Goal: Task Accomplishment & Management: Manage account settings

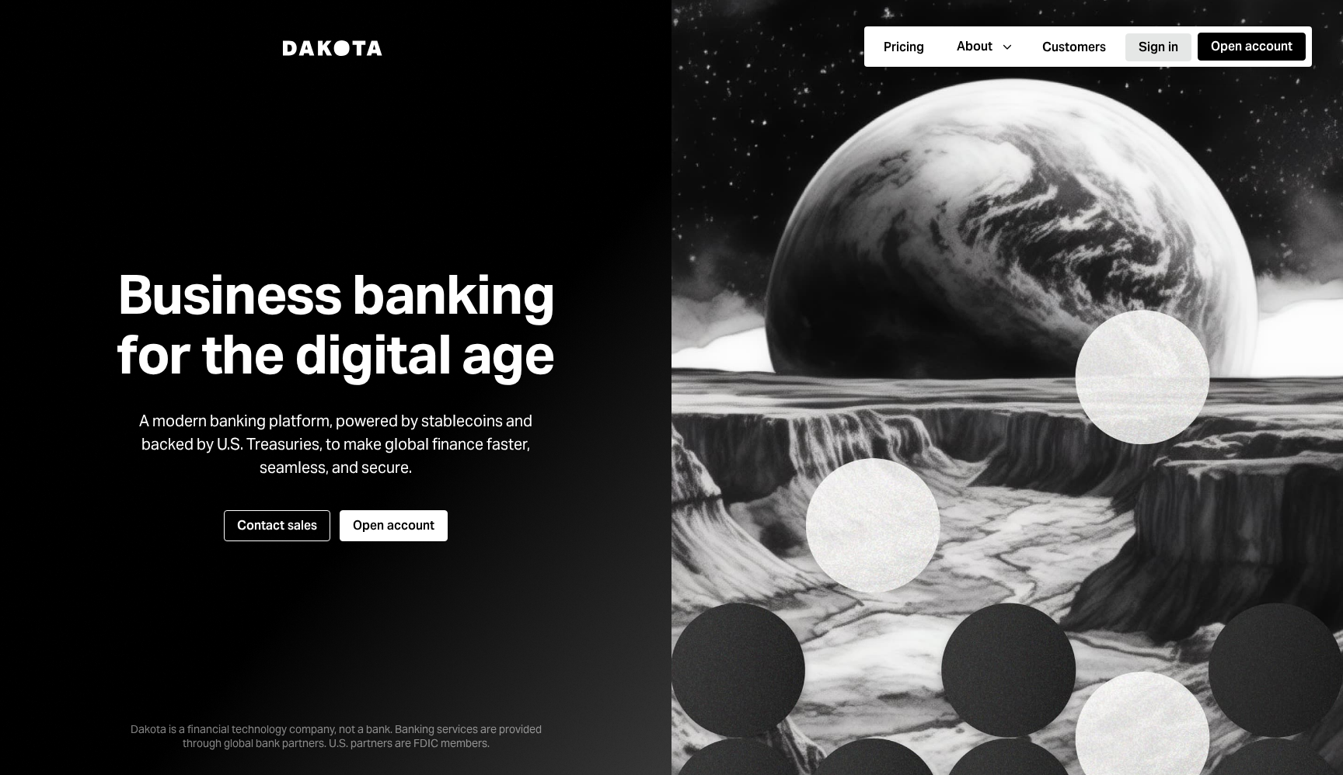
click at [1151, 48] on button "Sign in" at bounding box center [1158, 47] width 66 height 28
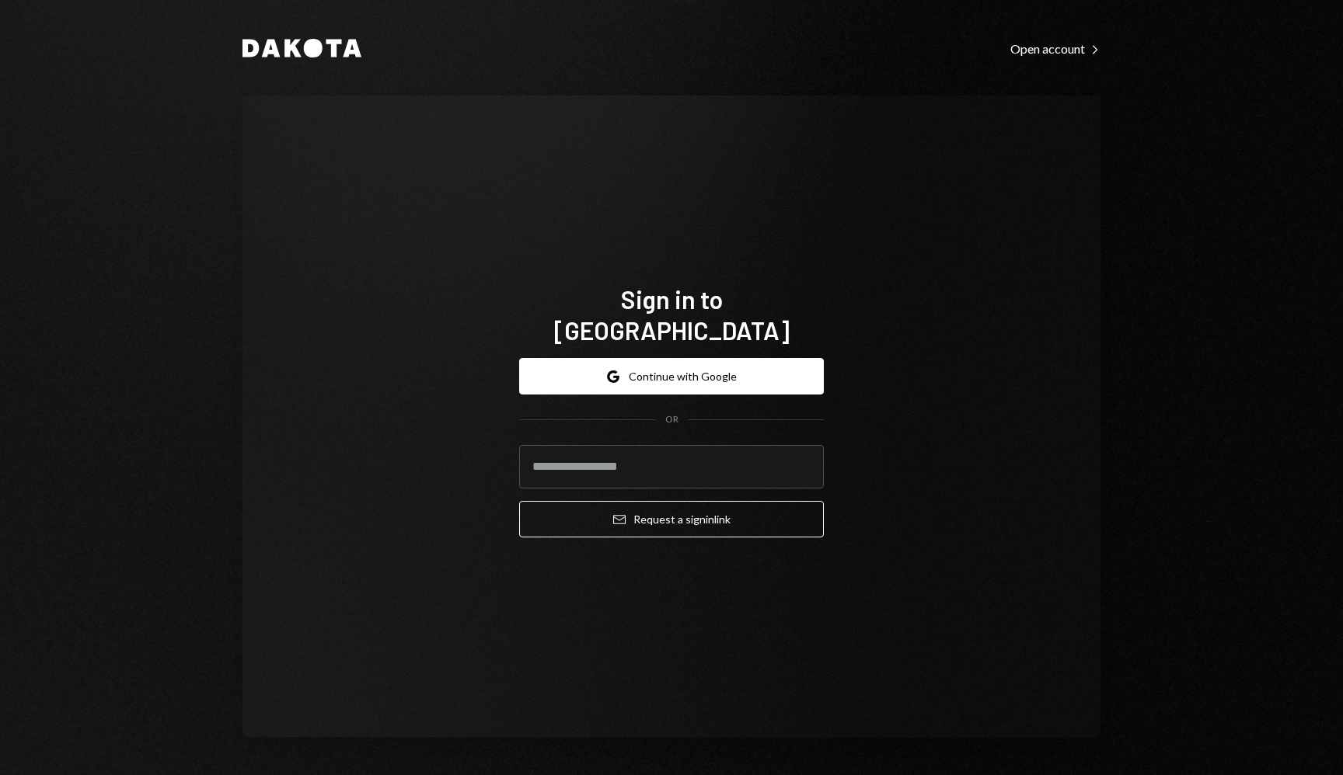
type input "**********"
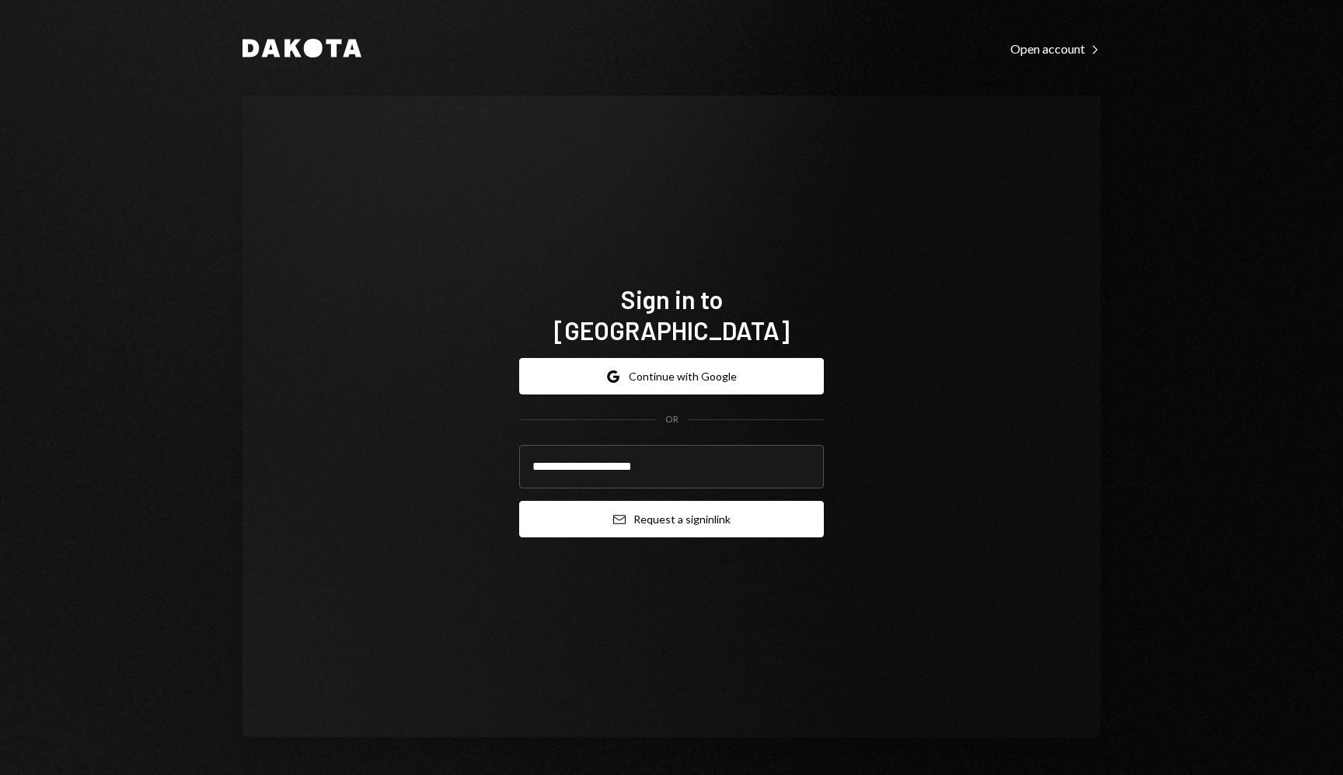
click at [741, 504] on button "Email Request a sign in link" at bounding box center [671, 519] width 305 height 37
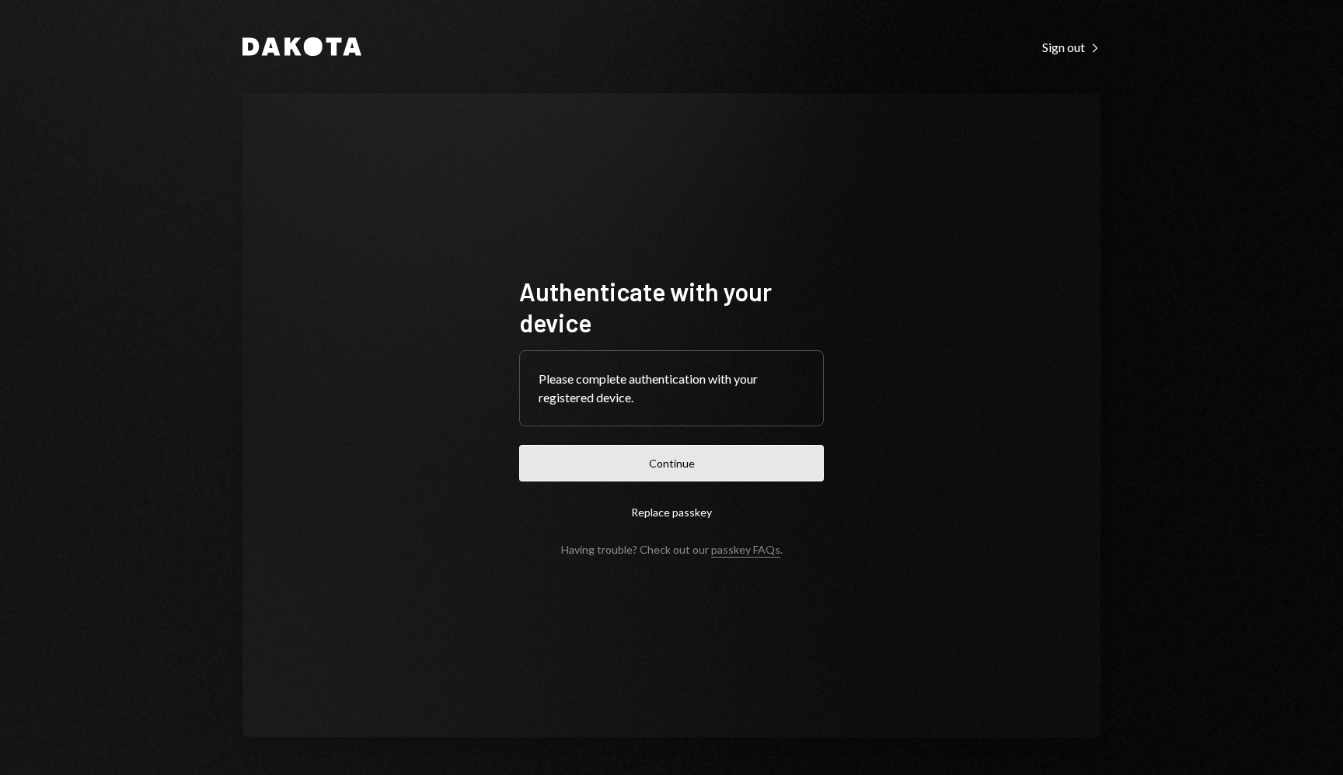
click at [623, 457] on button "Continue" at bounding box center [671, 463] width 305 height 37
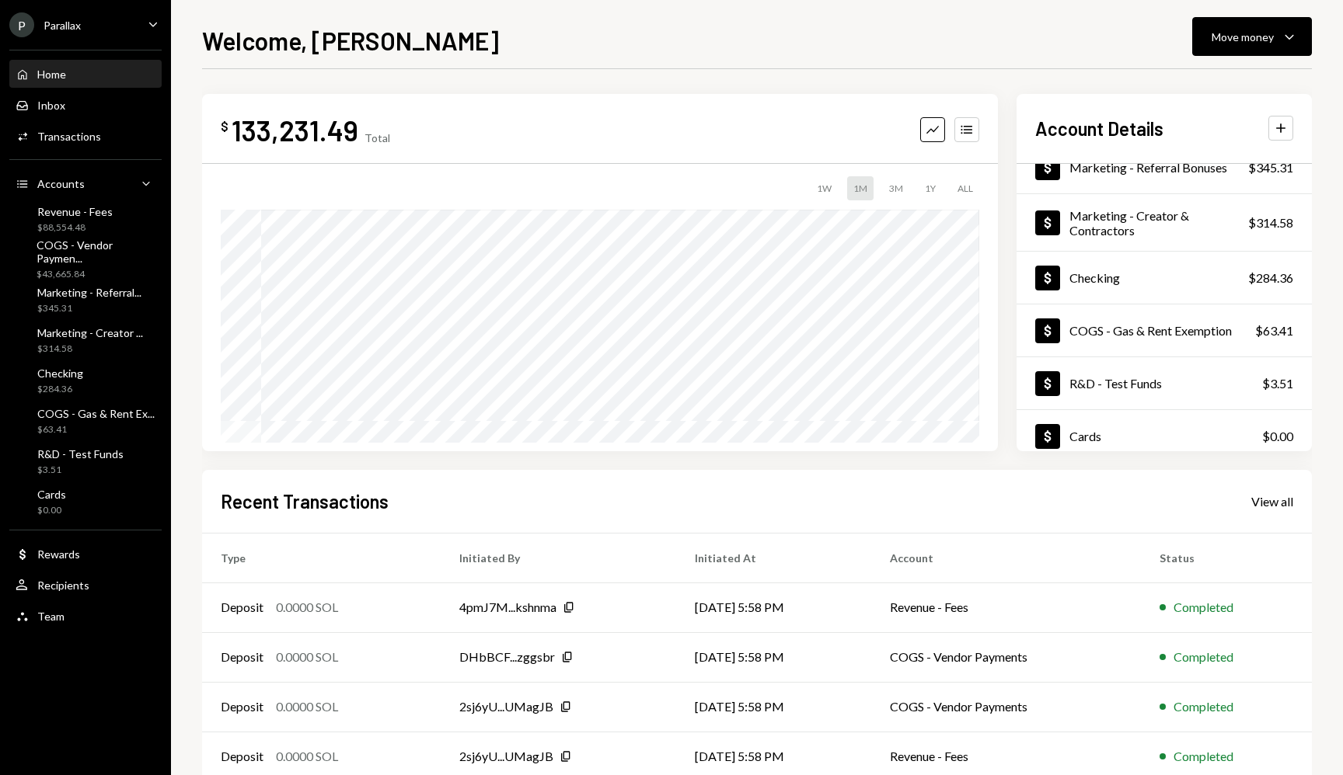
scroll to position [140, 0]
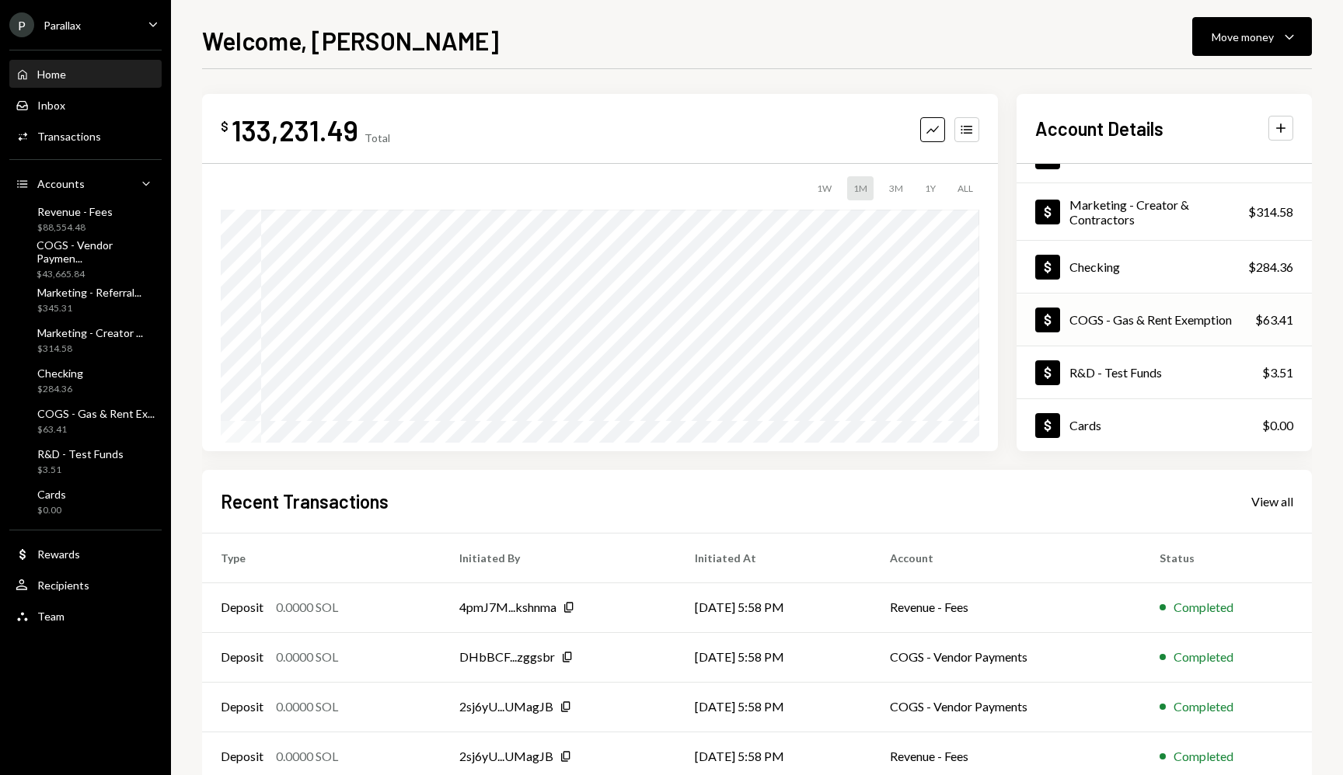
click at [1130, 321] on div "COGS - Gas & Rent Exemption" at bounding box center [1150, 319] width 162 height 15
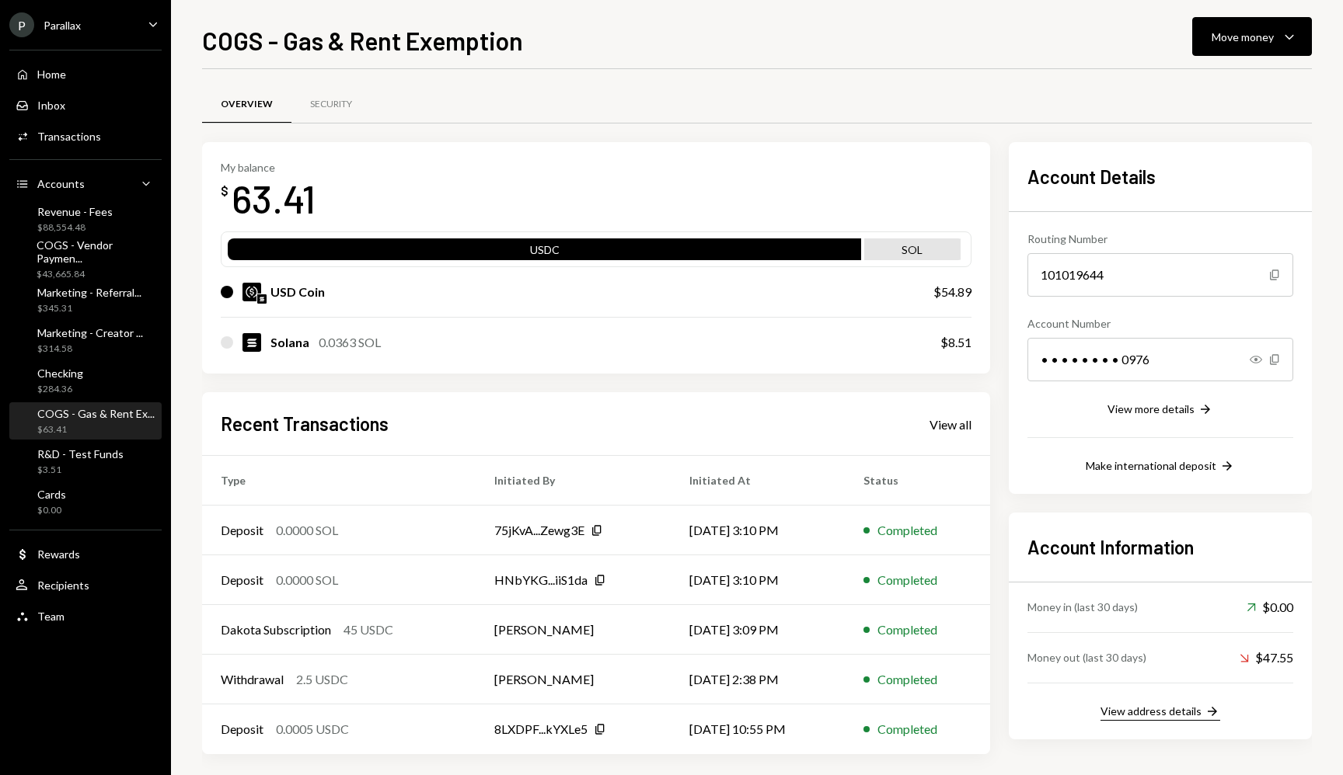
click at [1164, 713] on div "View address details" at bounding box center [1150, 711] width 101 height 13
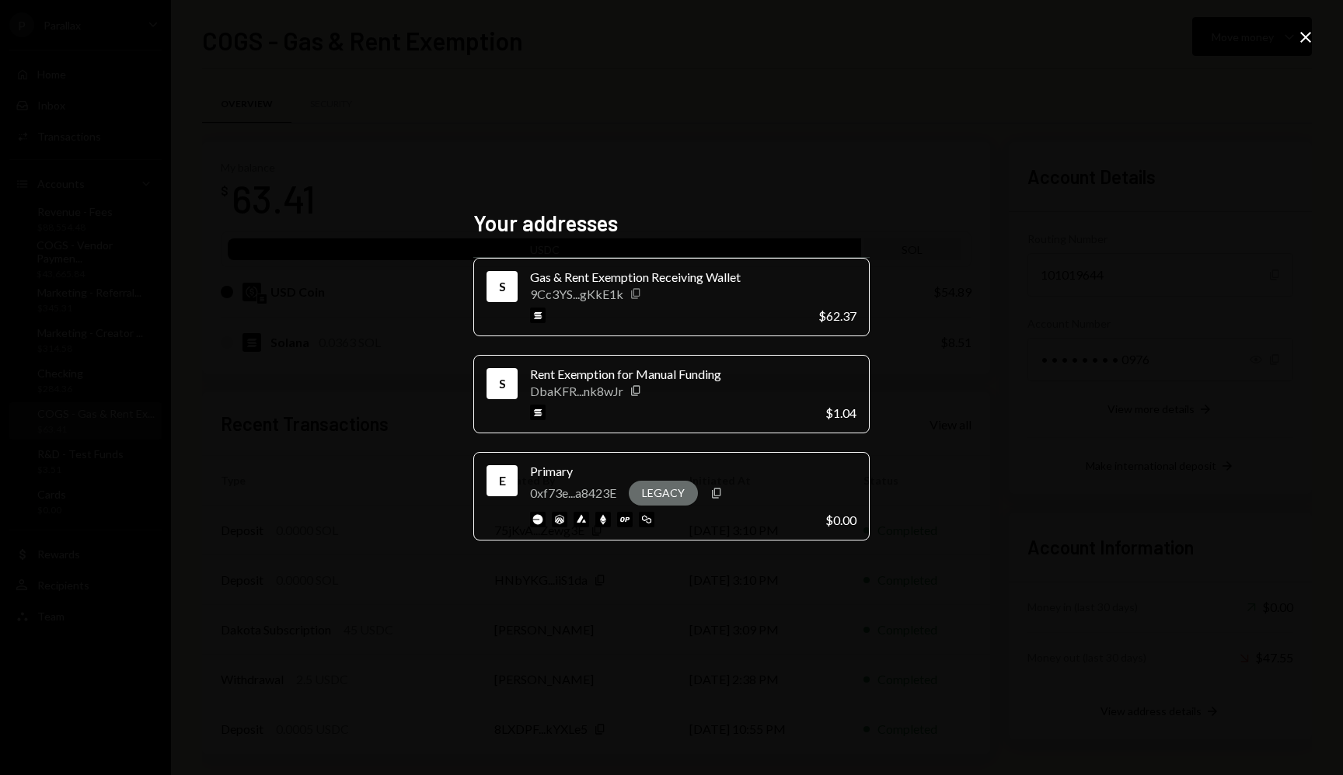
click at [632, 295] on icon "Copy" at bounding box center [635, 293] width 12 height 12
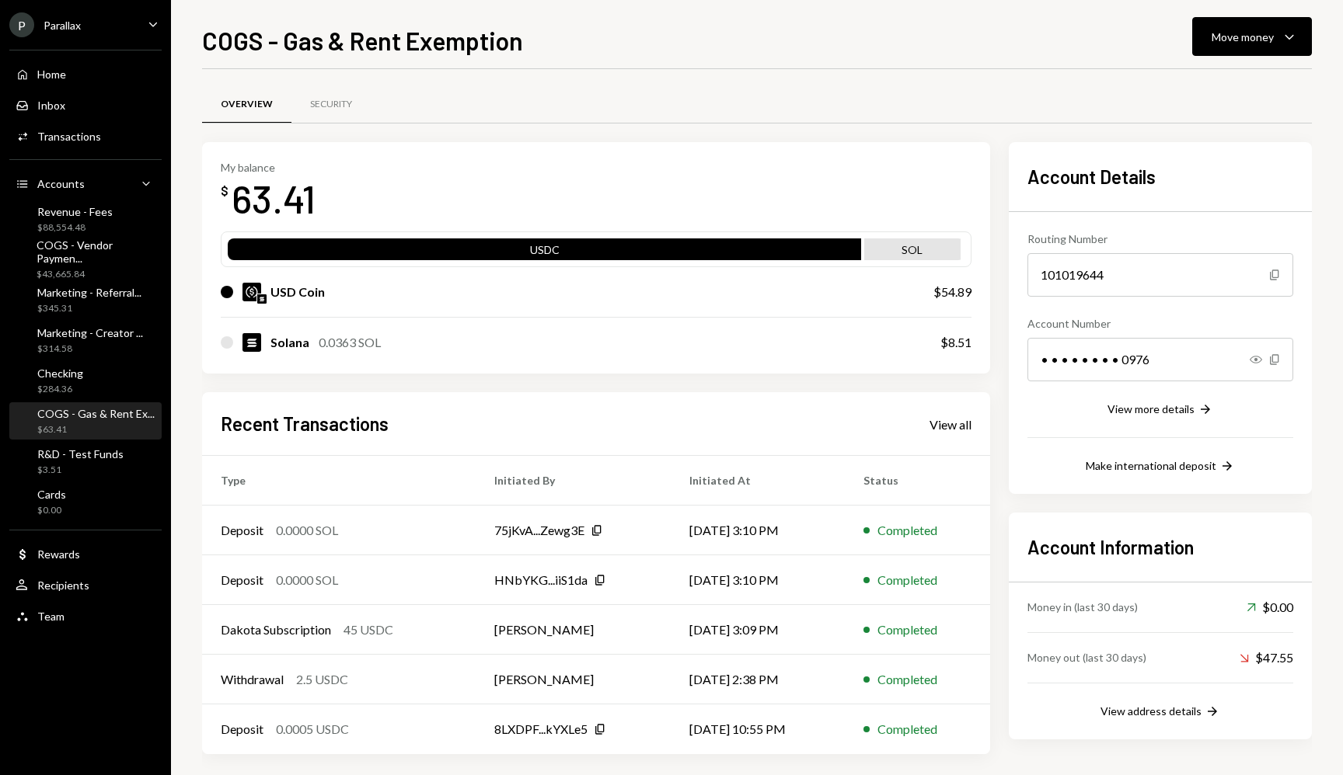
click at [740, 68] on div "COGS - Gas & Rent Exemption Move money Caret Down Overview Security My balance …" at bounding box center [756, 399] width 1109 height 754
